Goal: Information Seeking & Learning: Learn about a topic

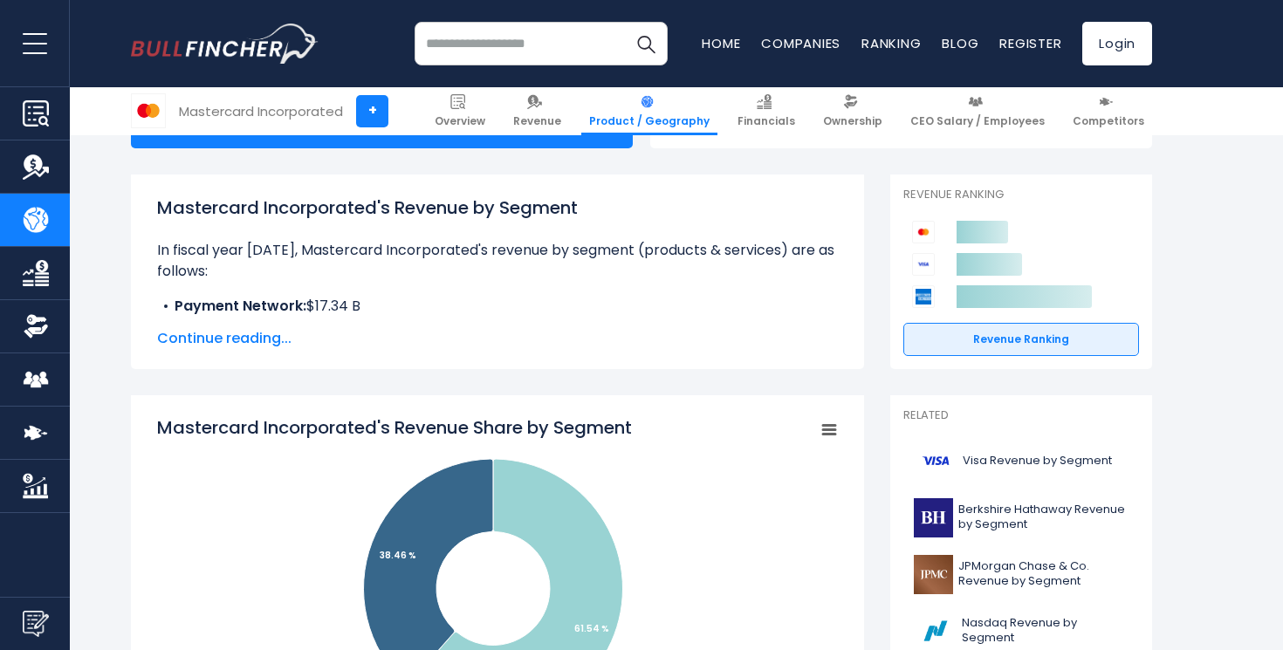
scroll to position [503, 0]
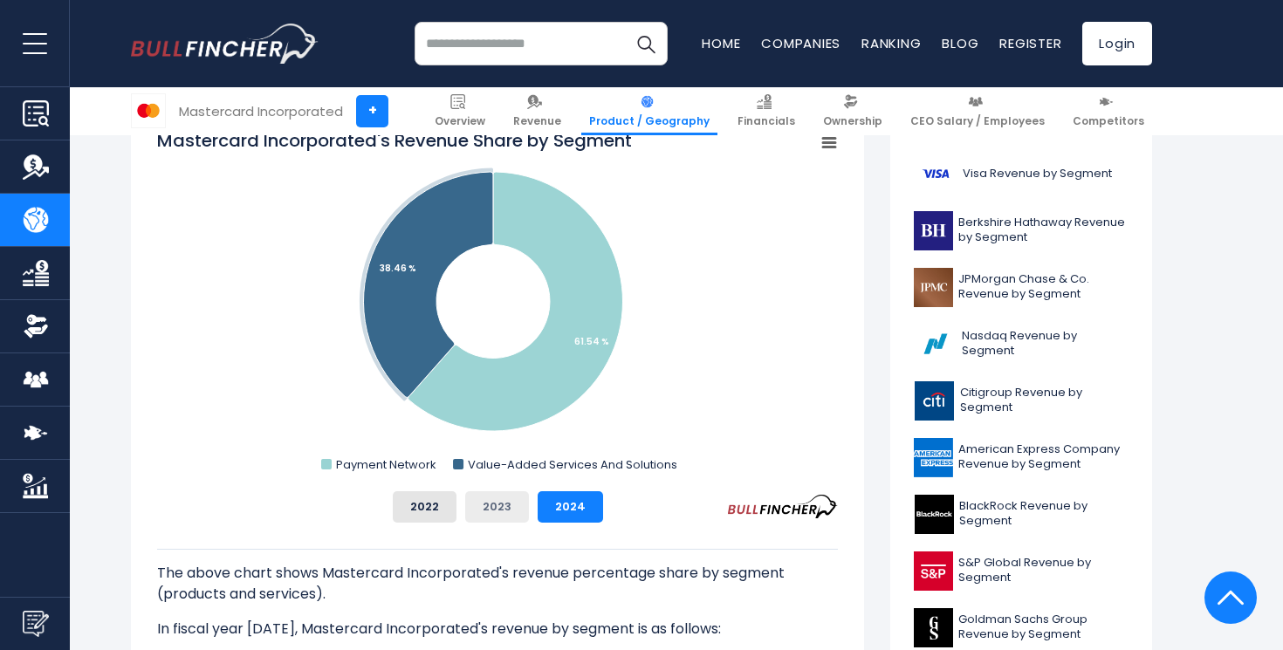
click at [503, 513] on button "2023" at bounding box center [497, 507] width 64 height 31
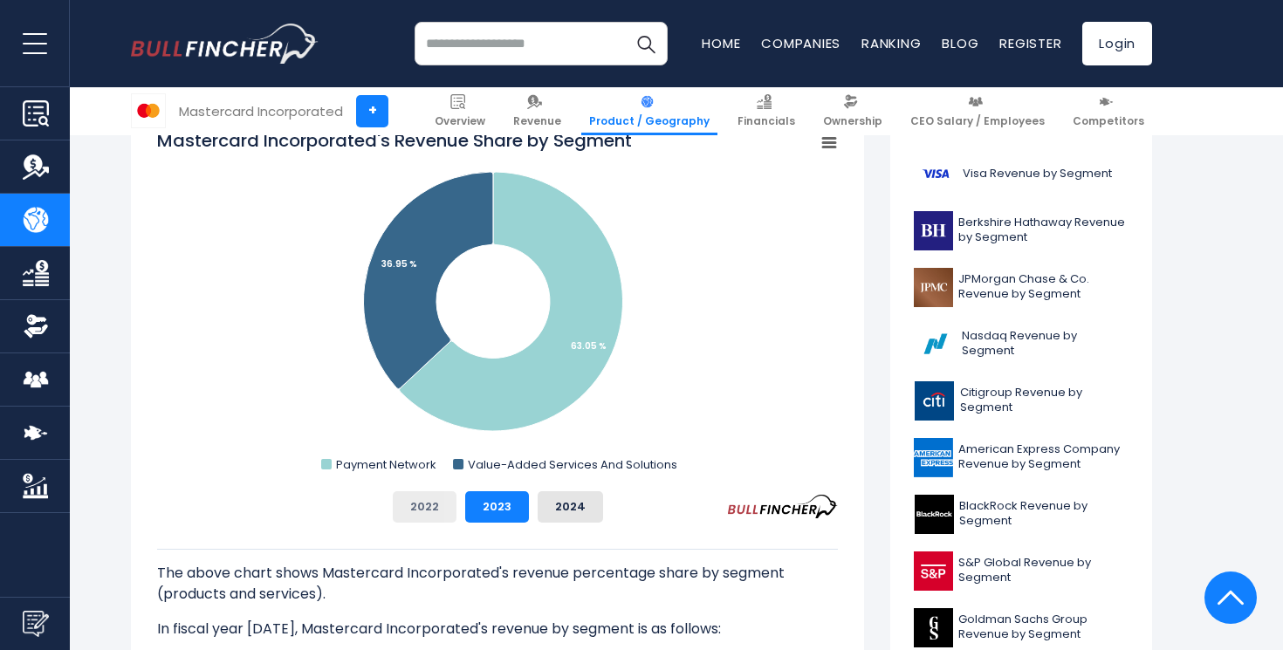
click at [438, 509] on button "2022" at bounding box center [425, 507] width 64 height 31
click at [551, 513] on button "2024" at bounding box center [570, 507] width 65 height 31
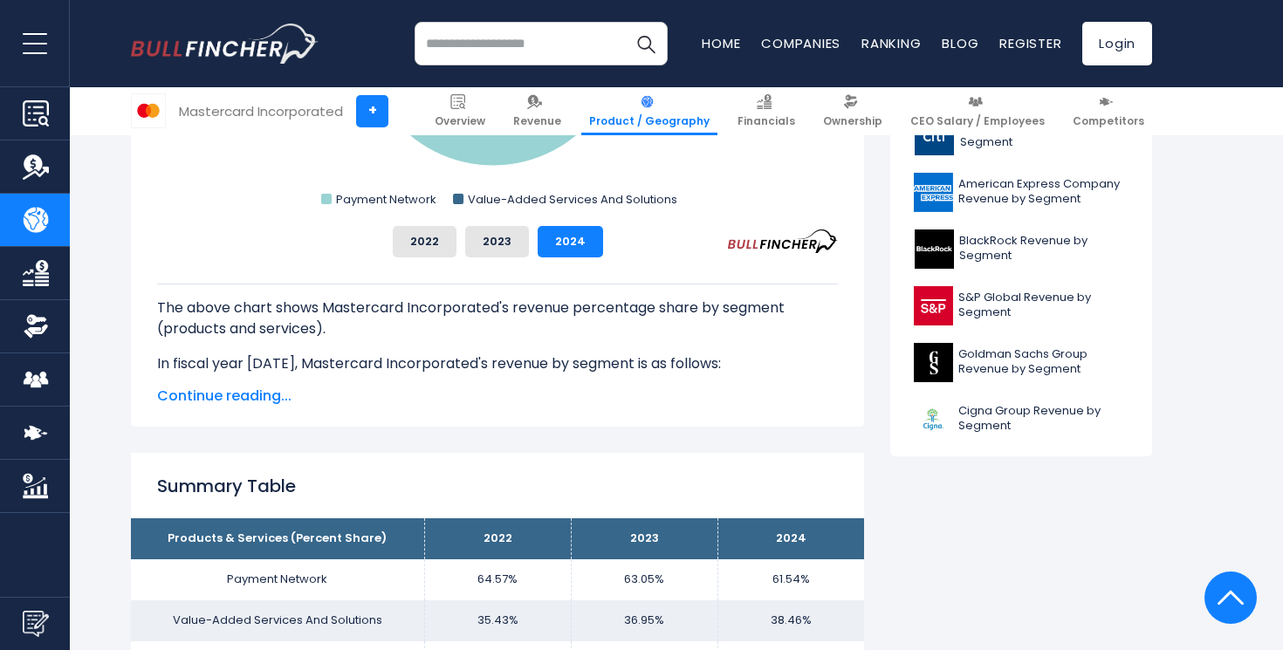
scroll to position [620, 0]
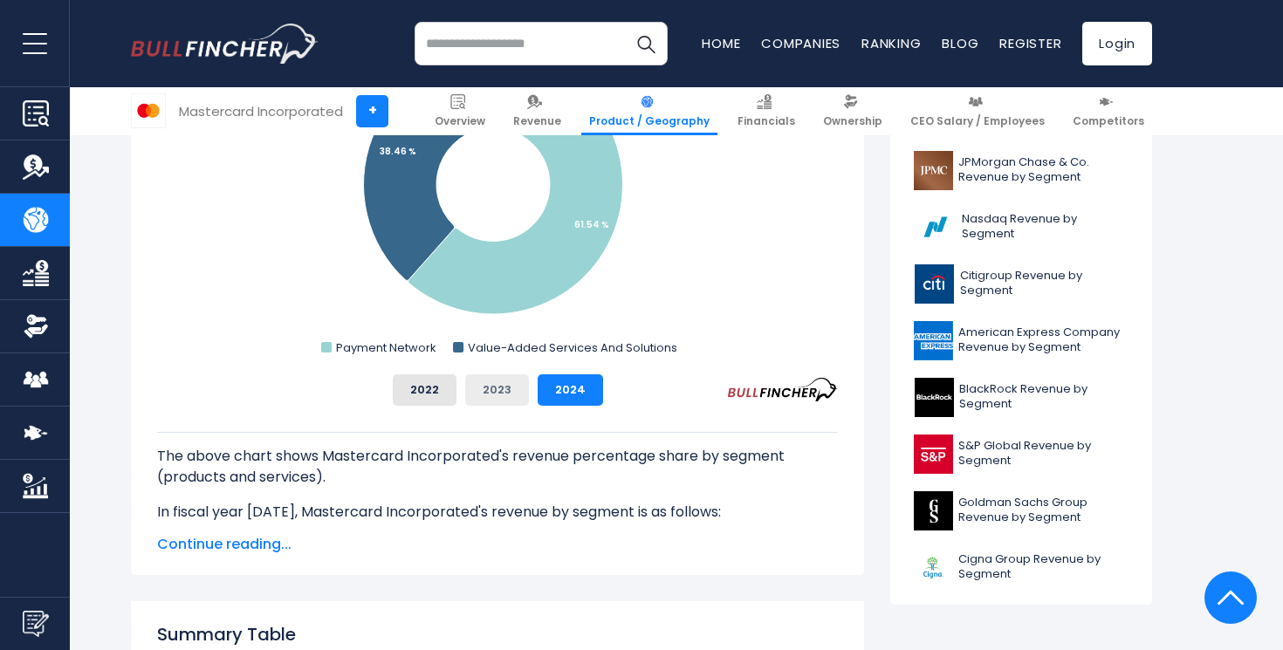
click at [487, 389] on button "2023" at bounding box center [497, 390] width 64 height 31
click at [563, 389] on button "2024" at bounding box center [570, 390] width 65 height 31
click at [437, 384] on button "2022" at bounding box center [425, 390] width 64 height 31
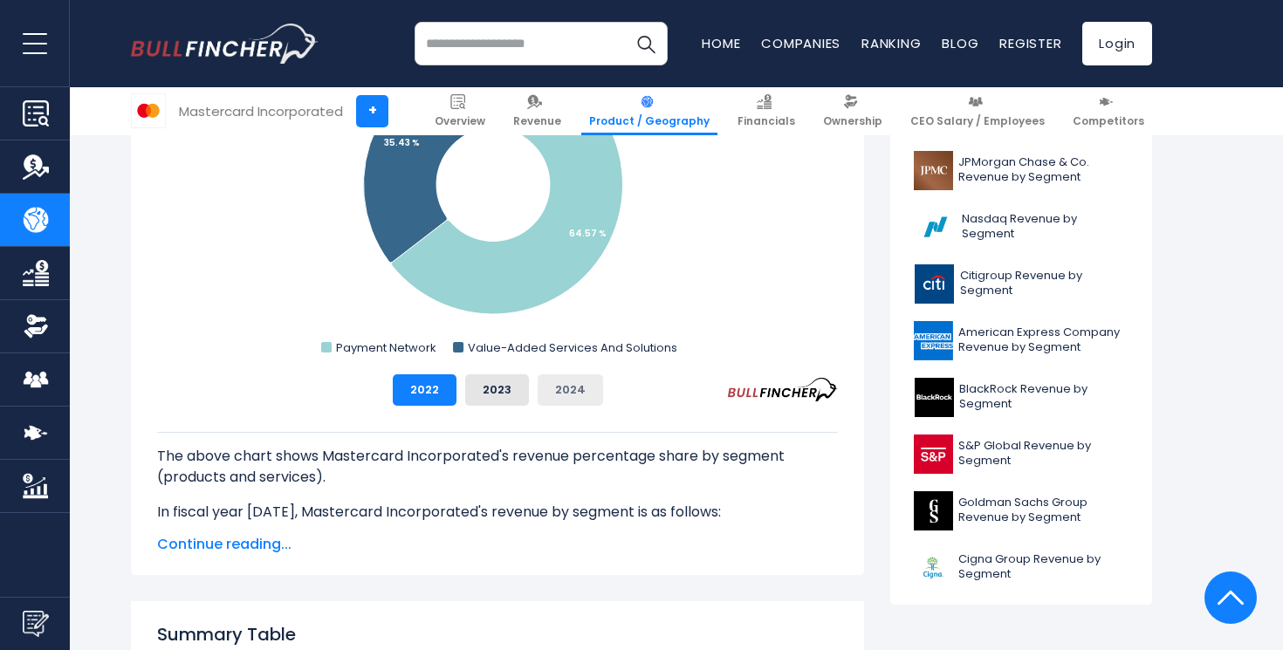
click at [557, 384] on button "2024" at bounding box center [570, 390] width 65 height 31
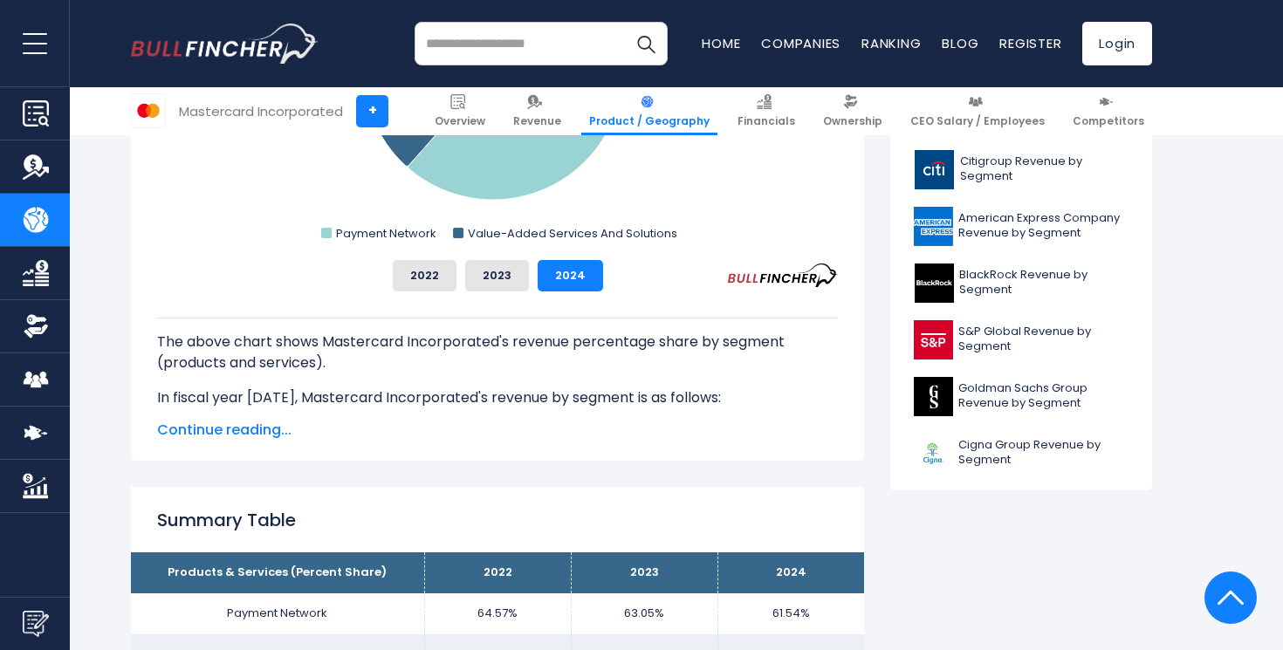
scroll to position [904, 0]
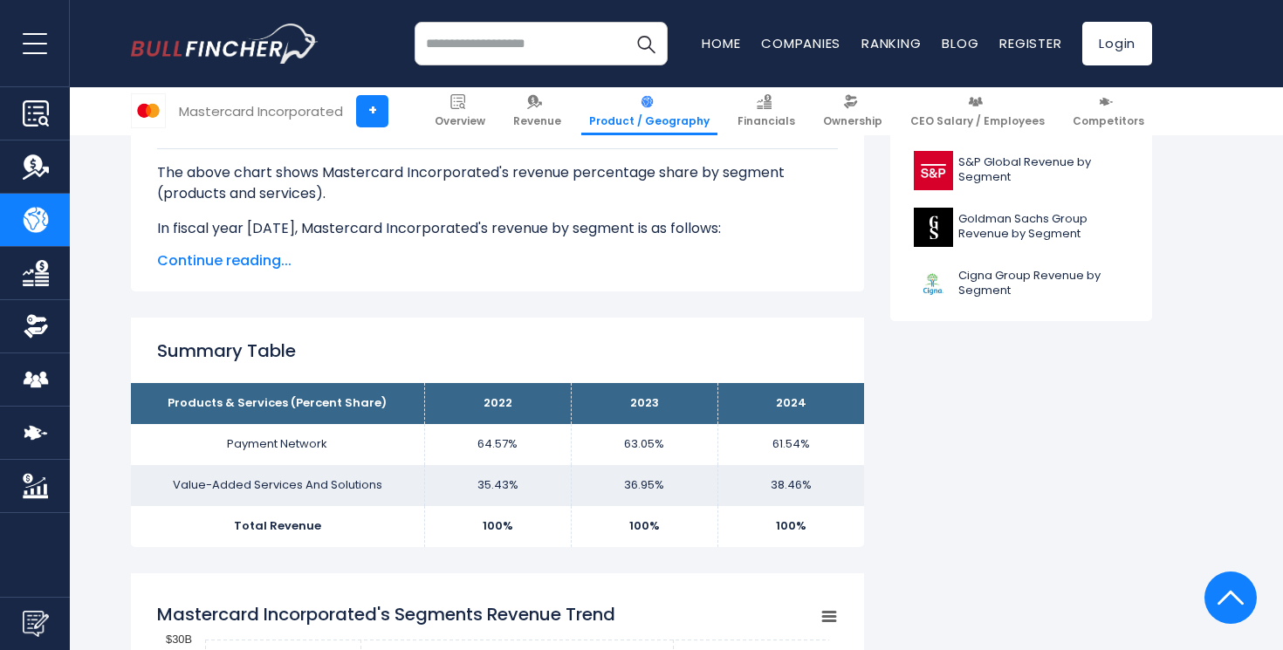
click at [244, 262] on span "Continue reading..." at bounding box center [497, 261] width 681 height 21
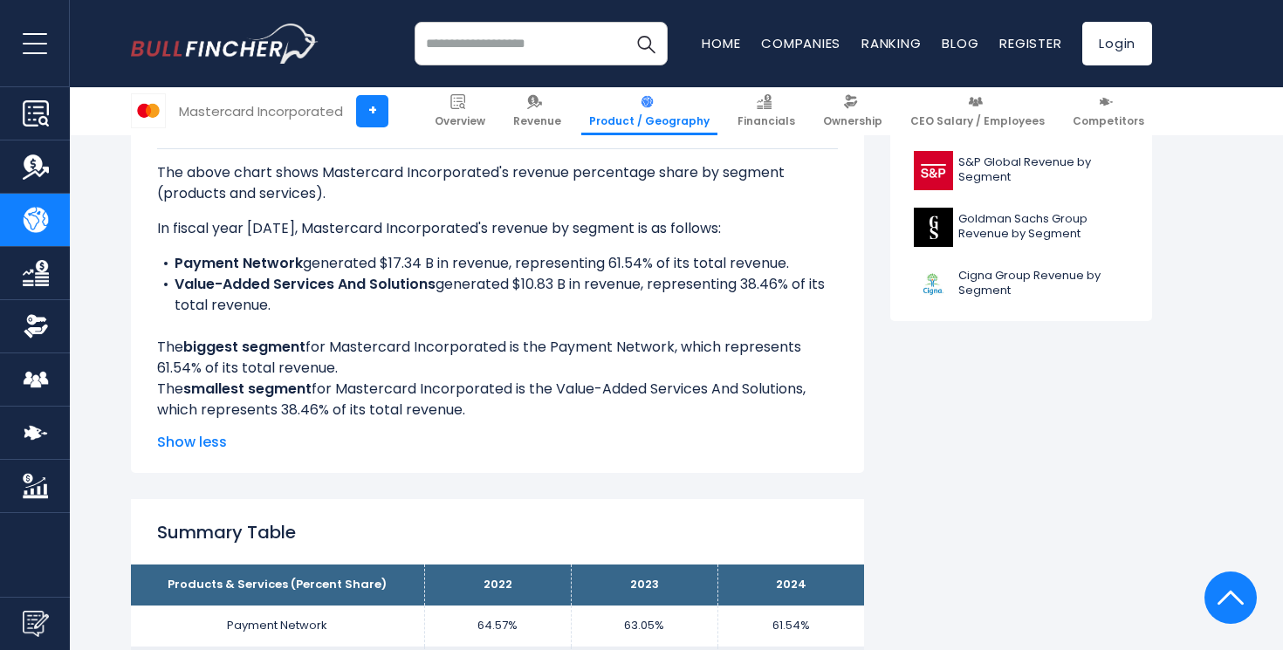
drag, startPoint x: 244, startPoint y: 262, endPoint x: 378, endPoint y: 298, distance: 138.3
click at [378, 298] on ul "Payment Network generated $17.34 B in revenue, representing 61.54% of its total…" at bounding box center [497, 284] width 681 height 63
click at [385, 261] on li "Payment Network generated $17.34 B in revenue, representing 61.54% of its total…" at bounding box center [497, 263] width 681 height 21
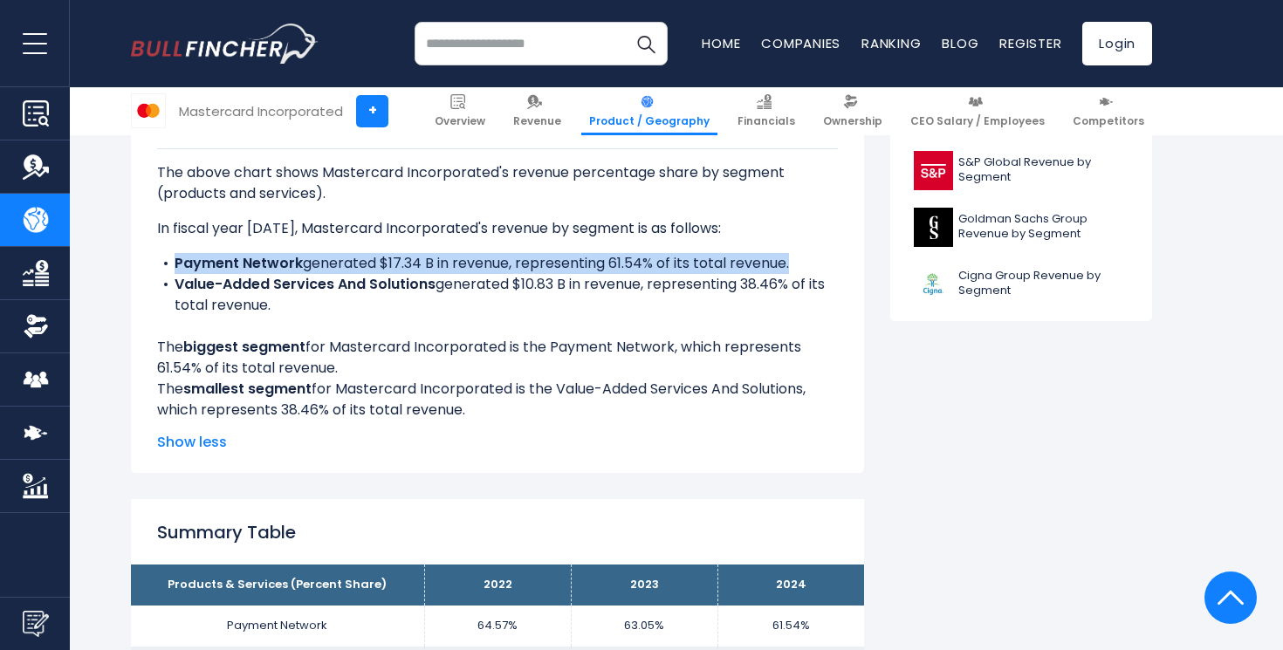
click at [385, 261] on li "Payment Network generated $17.34 B in revenue, representing 61.54% of its total…" at bounding box center [497, 263] width 681 height 21
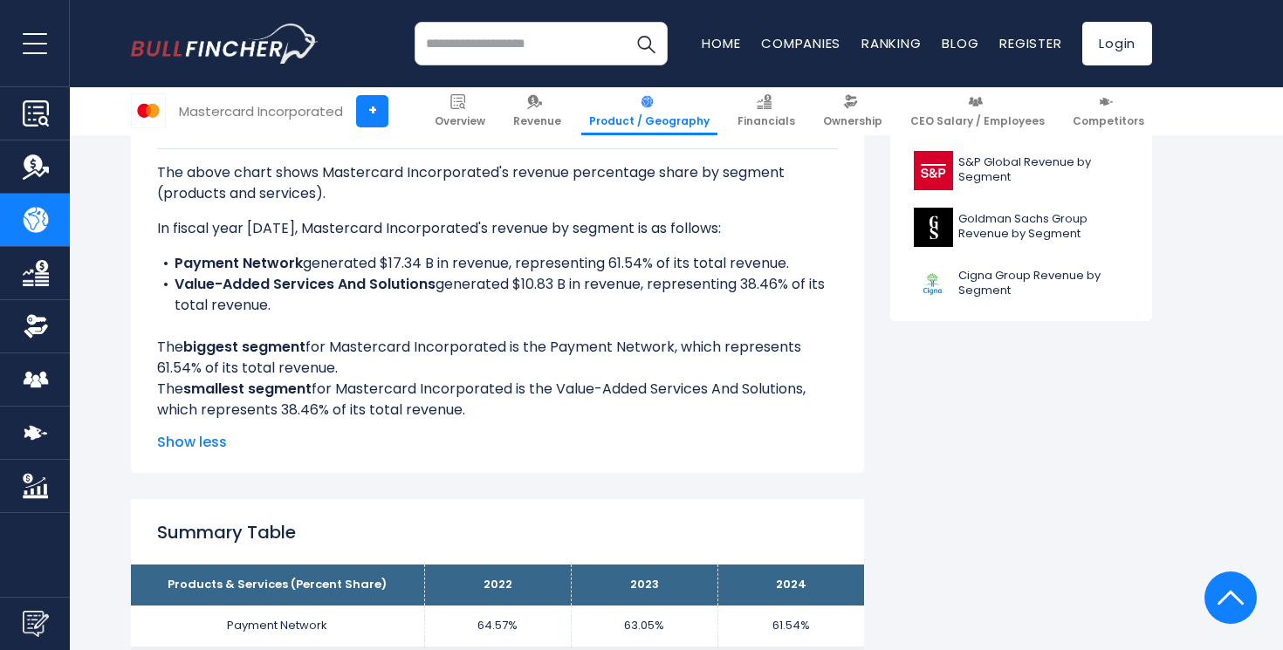
click at [363, 303] on li "Value-Added Services And Solutions generated $10.83 B in revenue, representing …" at bounding box center [497, 295] width 681 height 42
drag, startPoint x: 363, startPoint y: 303, endPoint x: 169, endPoint y: 263, distance: 197.9
click at [169, 263] on ul "Payment Network generated $17.34 B in revenue, representing 61.54% of its total…" at bounding box center [497, 284] width 681 height 63
copy ul "Payment Network generated $17.34 B in revenue, representing 61.54% of its total…"
click at [170, 263] on li "Payment Network generated $17.34 B in revenue, representing 61.54% of its total…" at bounding box center [497, 263] width 681 height 21
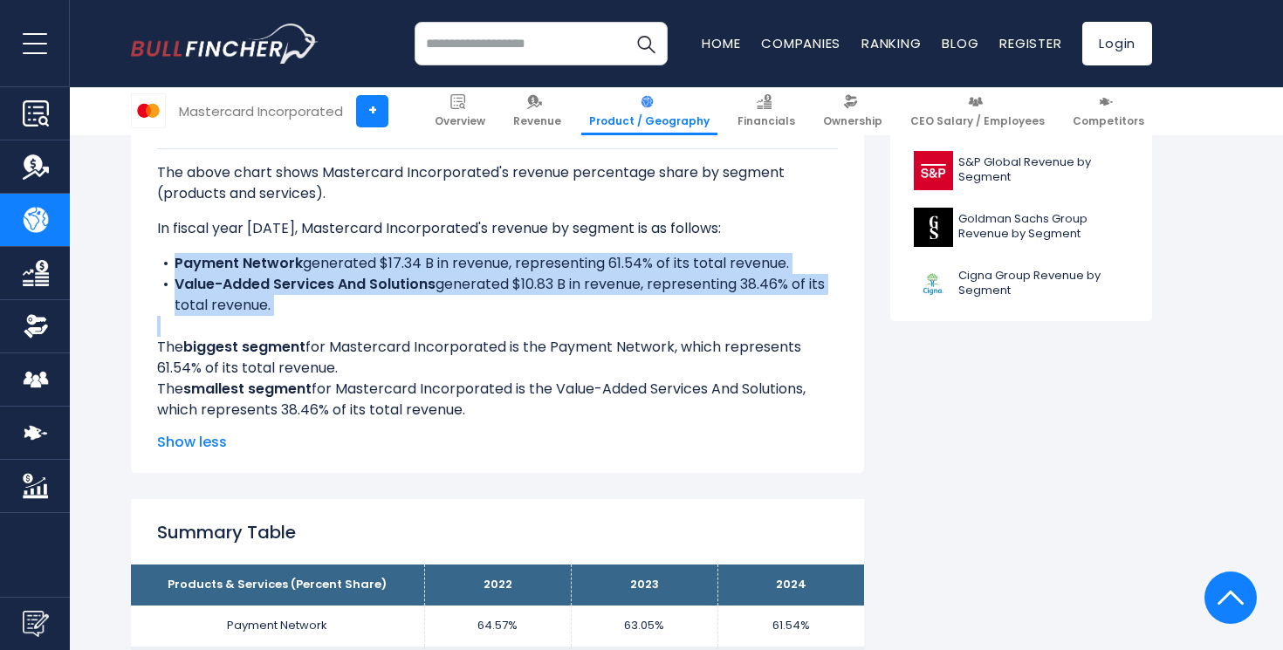
drag, startPoint x: 170, startPoint y: 263, endPoint x: 306, endPoint y: 317, distance: 146.6
click at [306, 317] on div "The above chart shows Mastercard Incorporated's revenue percentage share by seg…" at bounding box center [497, 284] width 681 height 272
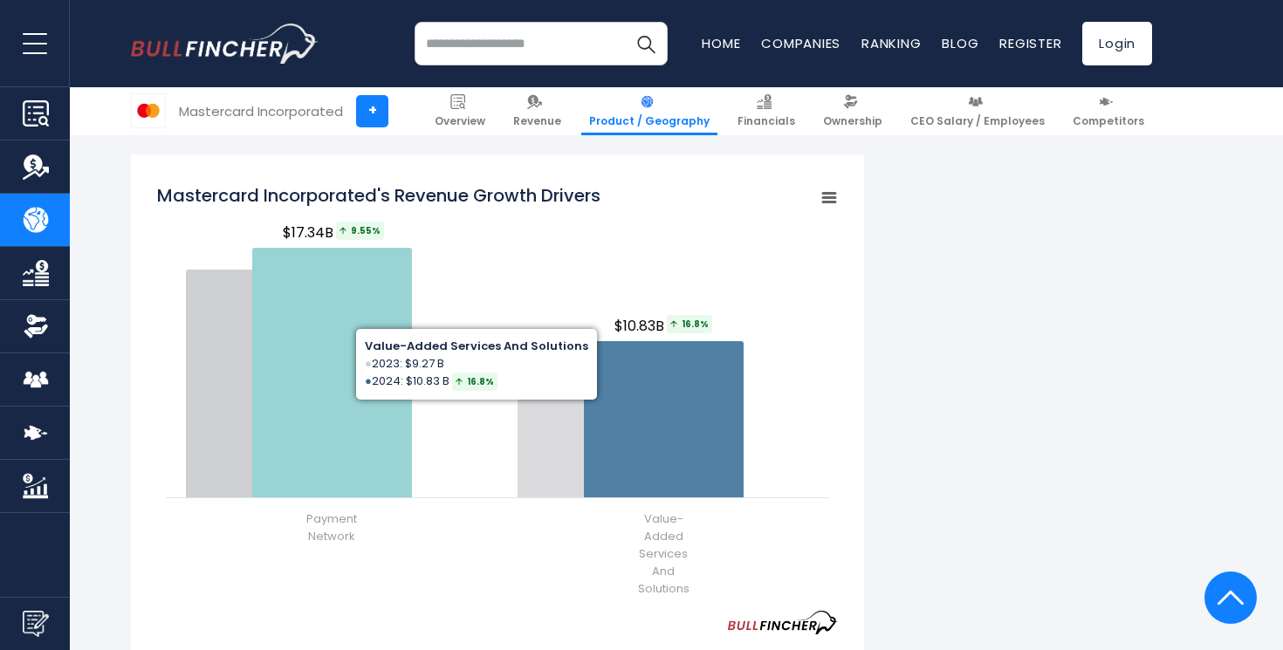
scroll to position [2150, 0]
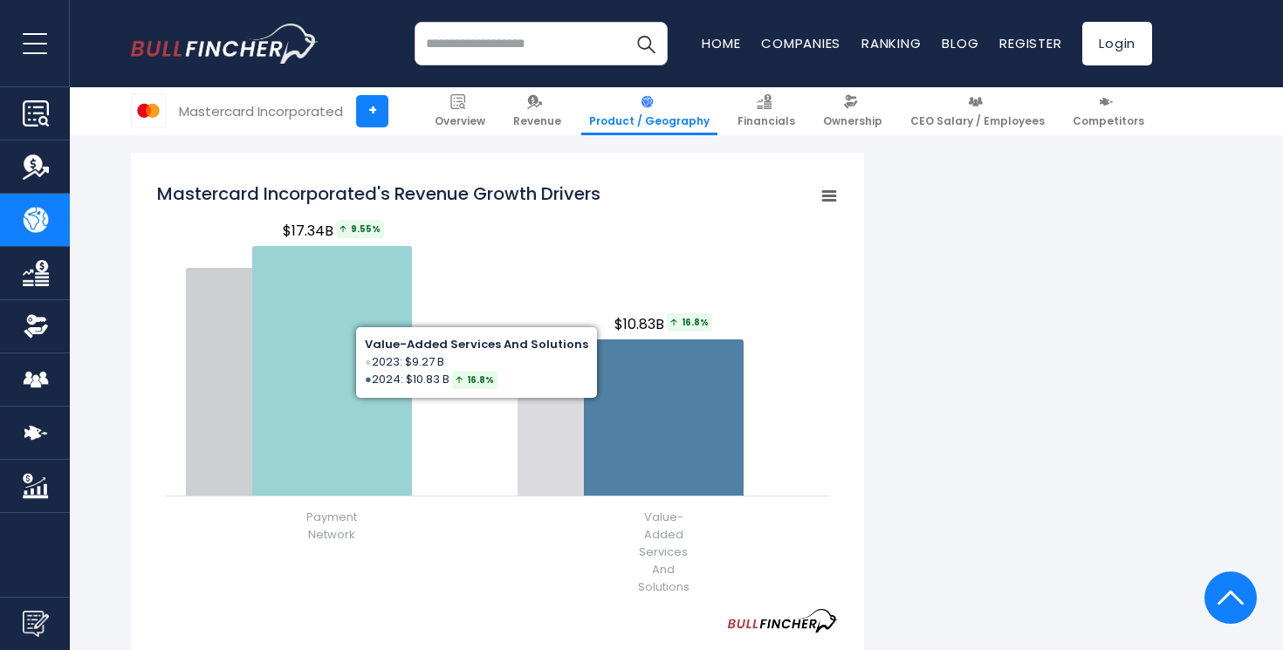
click at [828, 370] on rect "Mastercard Incorporated's Revenue Growth Drivers" at bounding box center [497, 391] width 681 height 437
click at [793, 519] on rect "Mastercard Incorporated's Revenue Growth Drivers" at bounding box center [497, 391] width 681 height 437
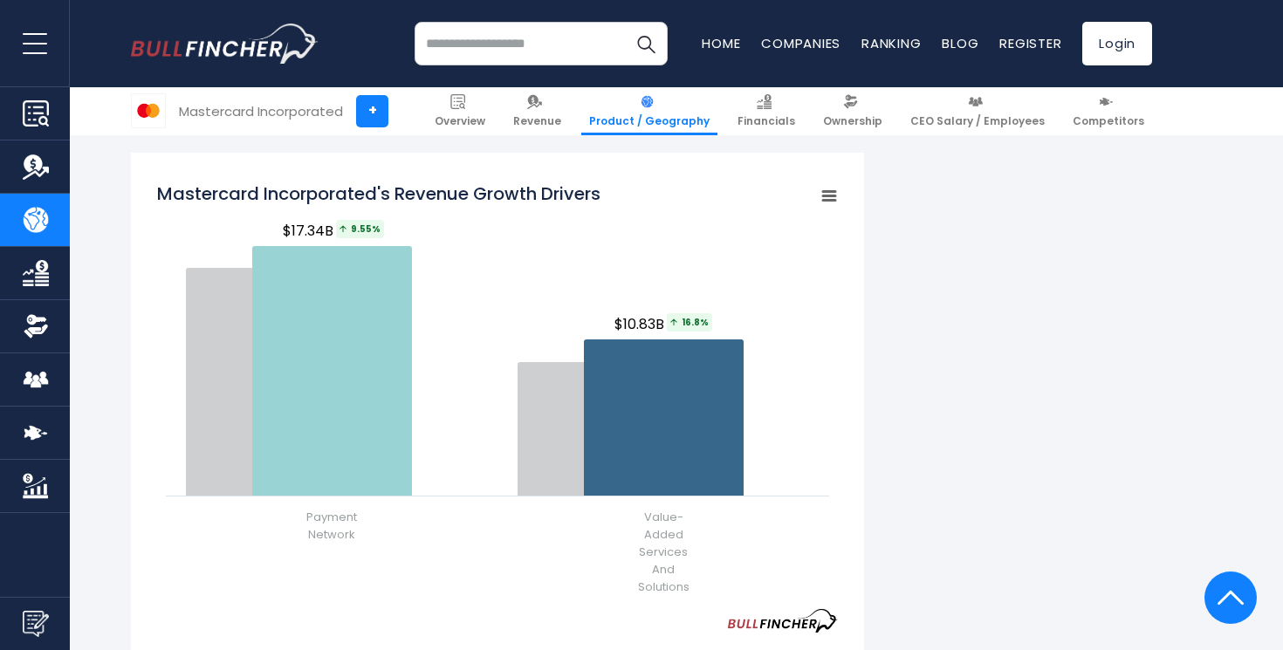
scroll to position [2287, 0]
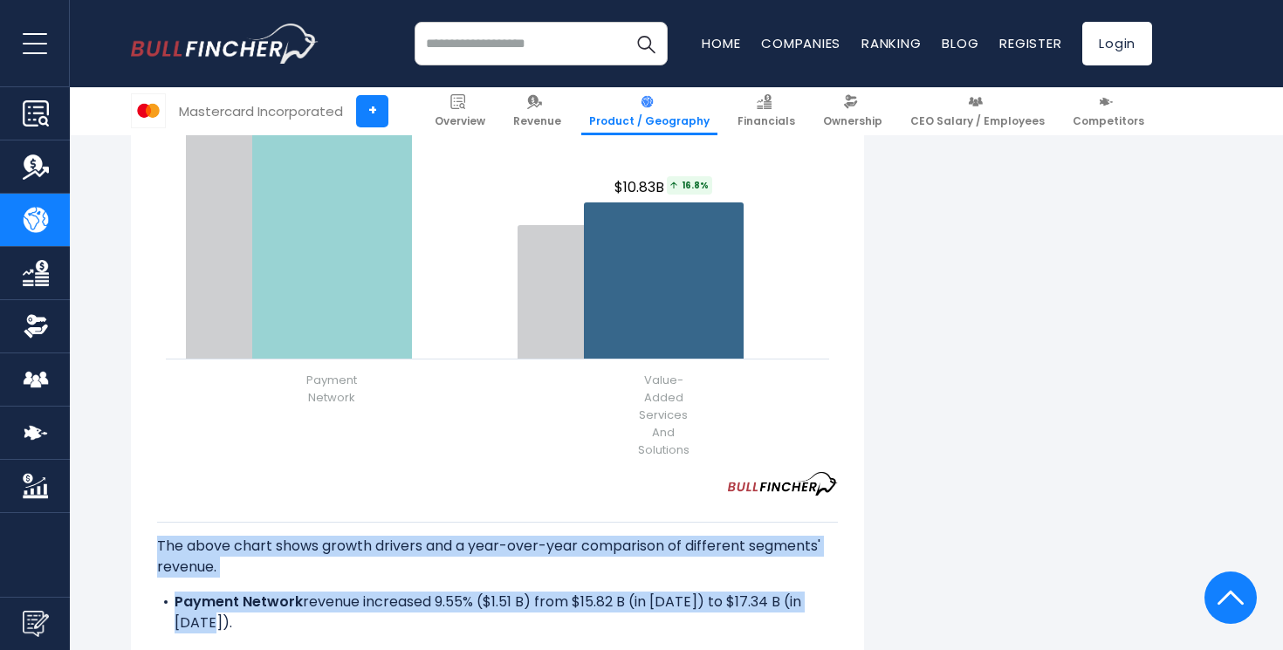
drag, startPoint x: 816, startPoint y: 478, endPoint x: 821, endPoint y: 569, distance: 90.9
click at [821, 569] on div "The above chart shows growth drivers and a year-over-year comparison of differe…" at bounding box center [497, 566] width 681 height 140
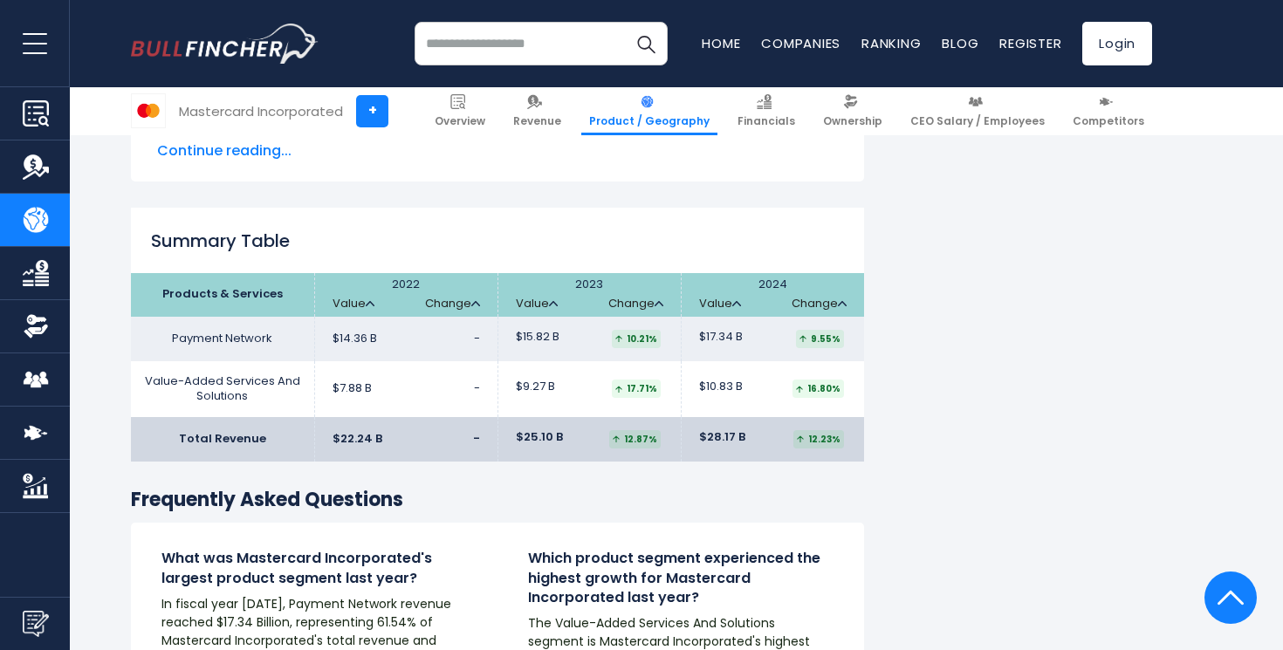
scroll to position [2796, 0]
